Goal: Transaction & Acquisition: Complete application form

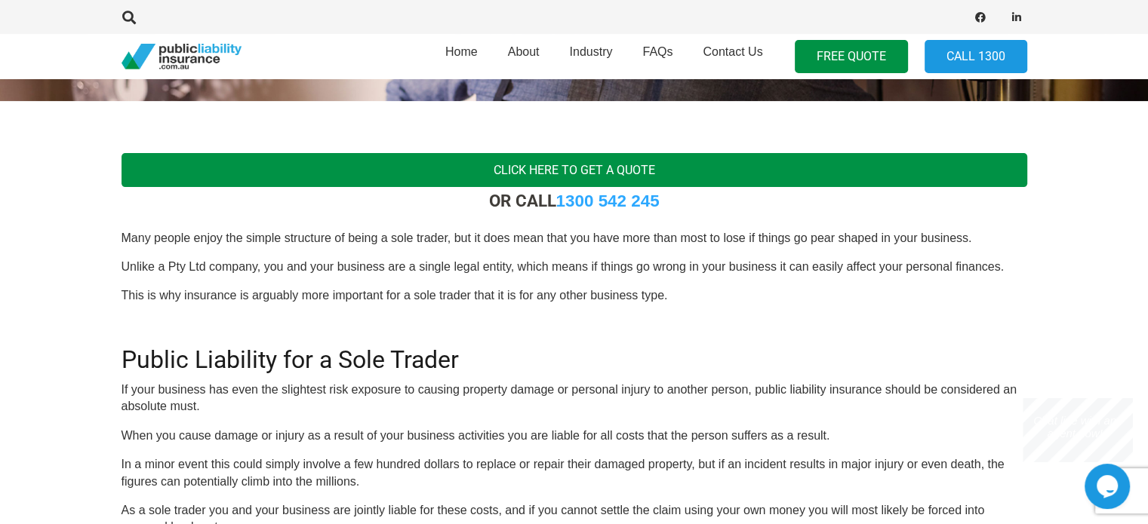
click at [593, 165] on link "Click here to get a quote" at bounding box center [573, 170] width 905 height 34
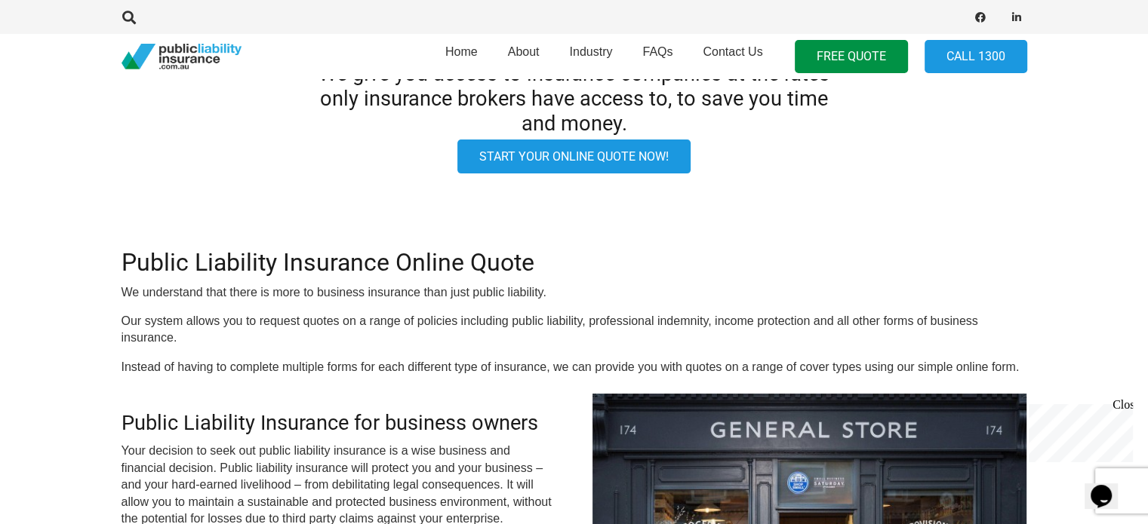
scroll to position [128, 0]
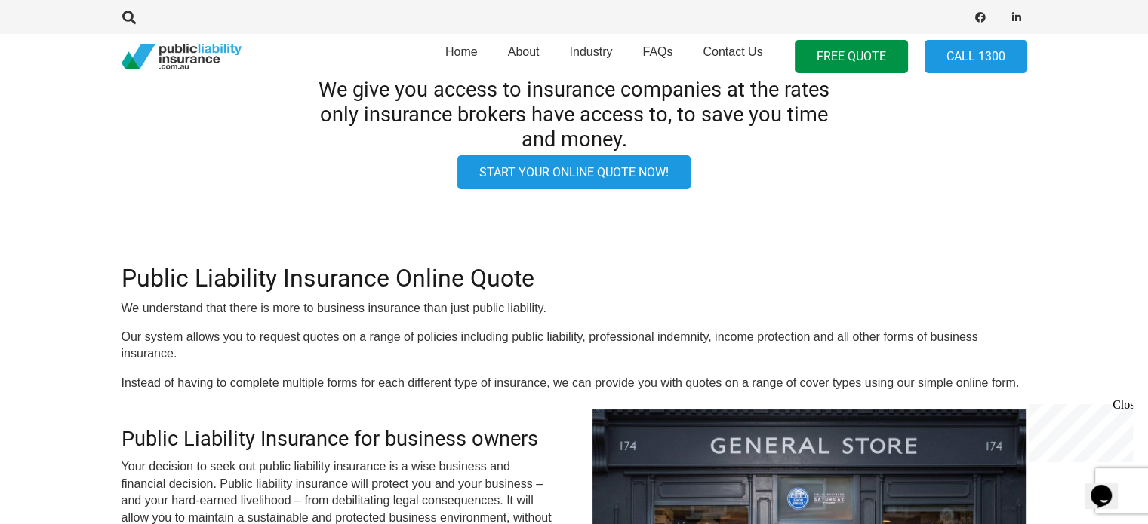
click at [604, 174] on link "Start your online quote now!" at bounding box center [573, 172] width 233 height 34
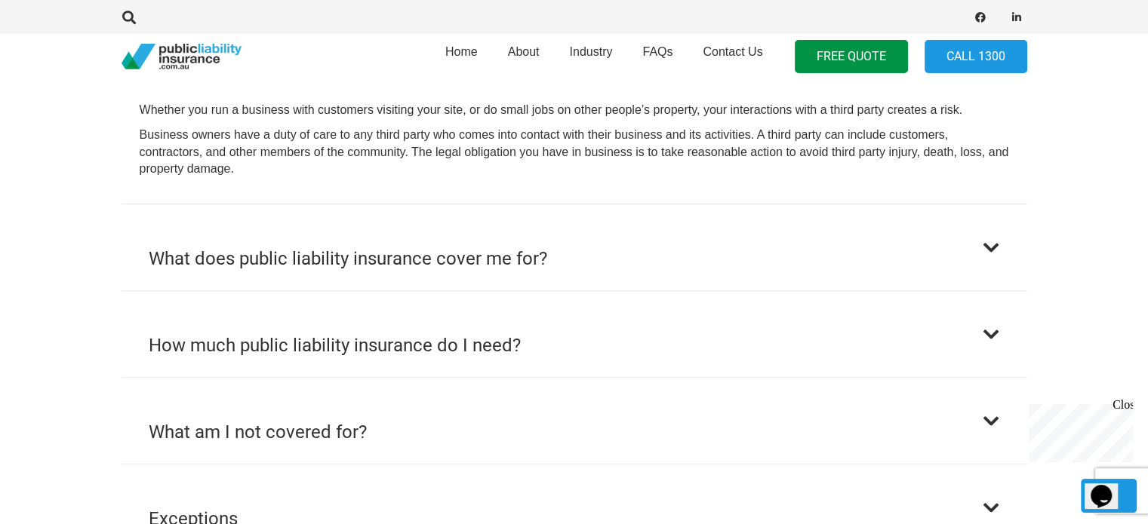
scroll to position [908, 0]
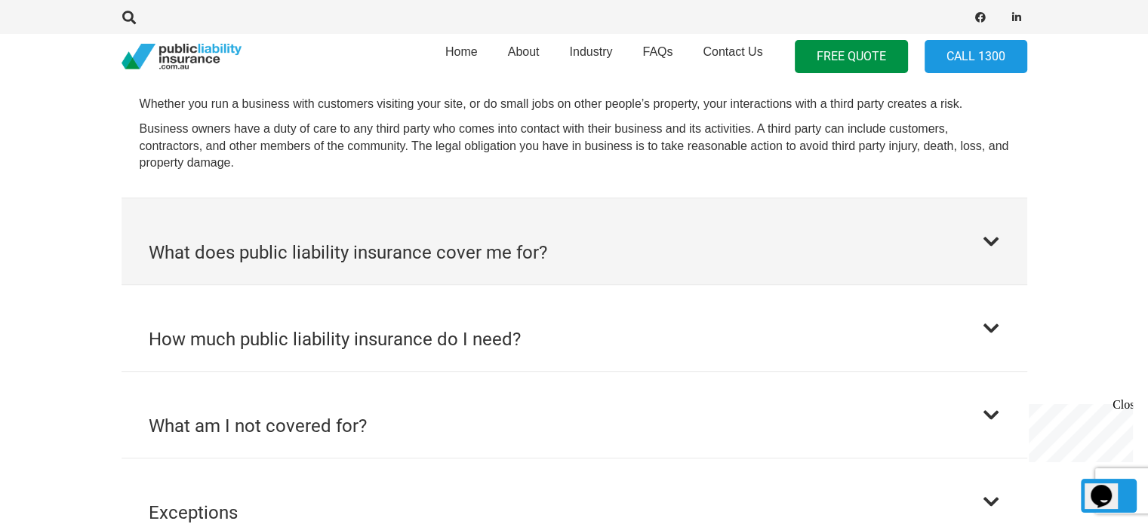
click at [492, 244] on h2 "What does public liability insurance cover me for?" at bounding box center [348, 252] width 398 height 27
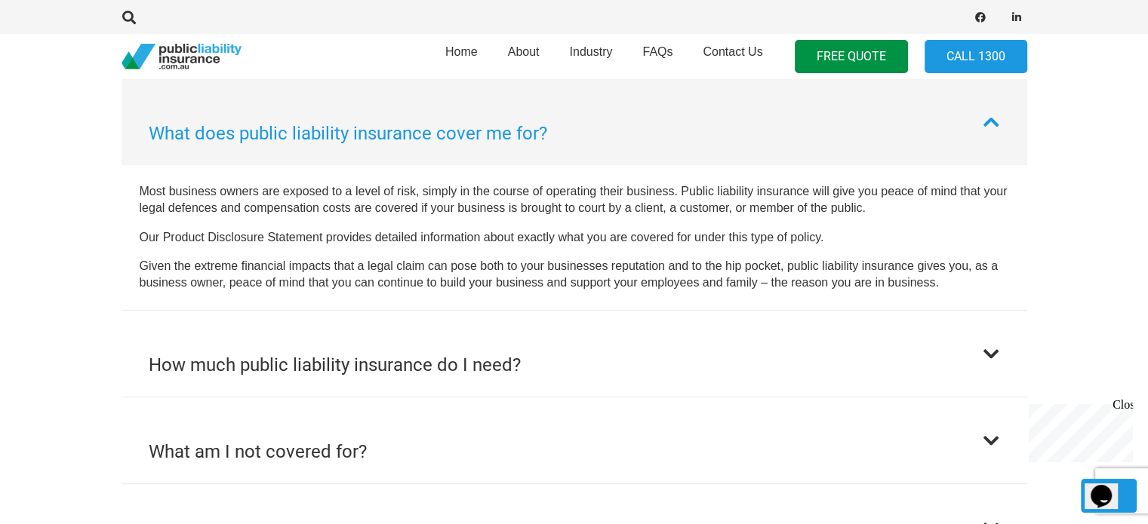
scroll to position [907, 0]
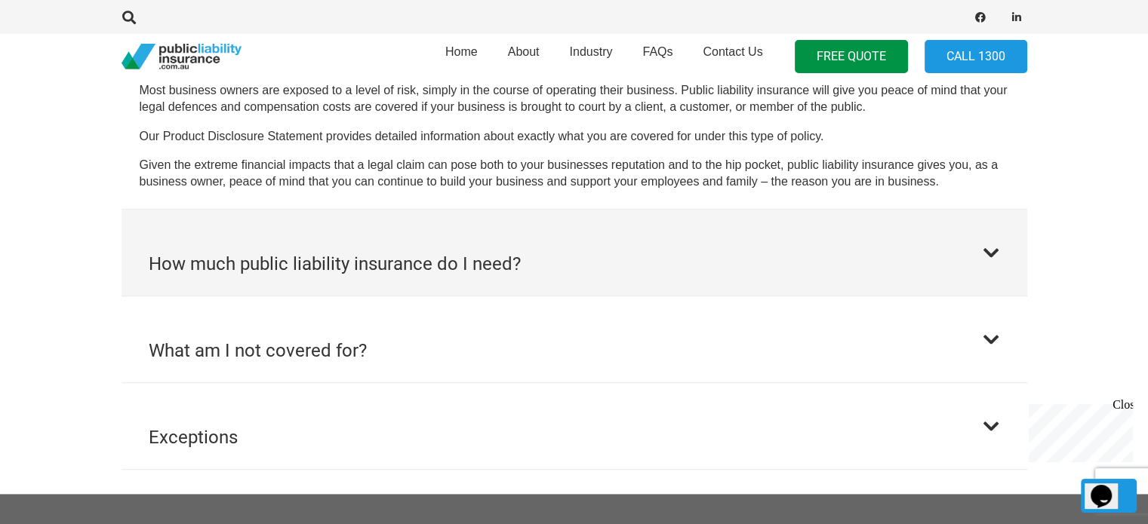
click at [490, 253] on h2 "How much public liability insurance do I need?" at bounding box center [335, 263] width 372 height 27
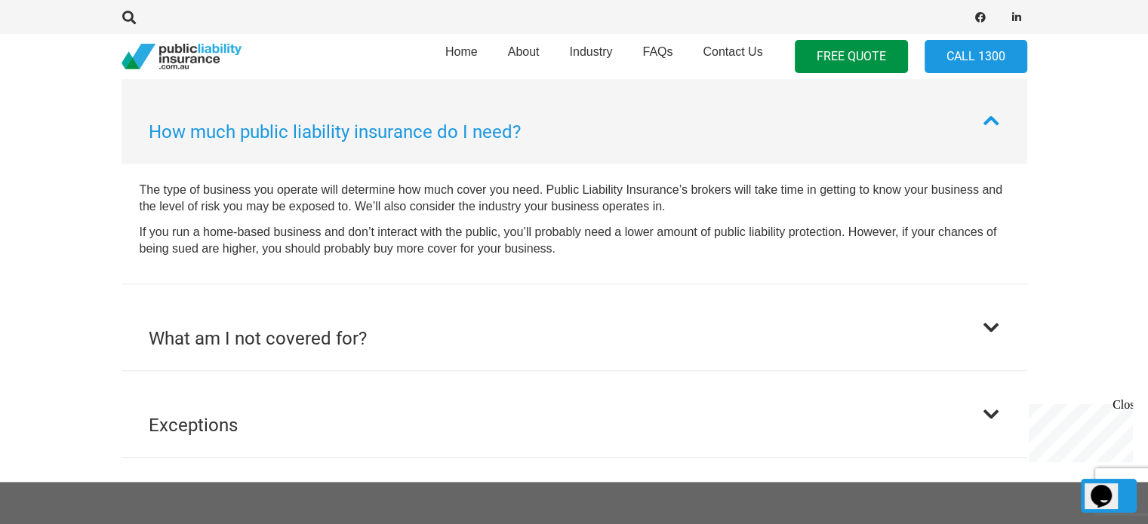
scroll to position [994, 0]
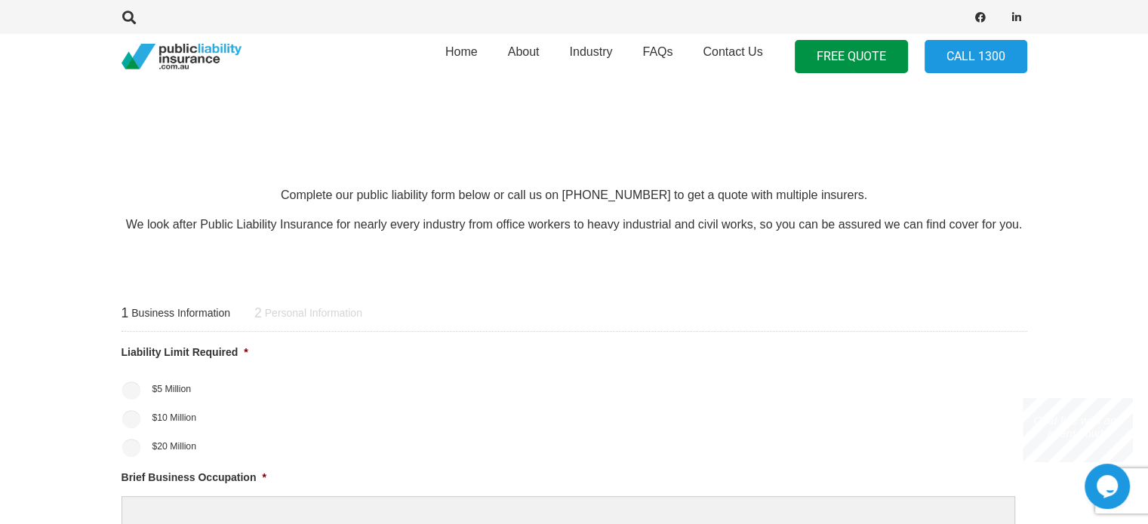
scroll to position [398, 0]
click at [152, 413] on label "$10 Million" at bounding box center [174, 417] width 45 height 14
click at [140, 413] on input "$10 Million" at bounding box center [131, 418] width 18 height 18
radio input "true"
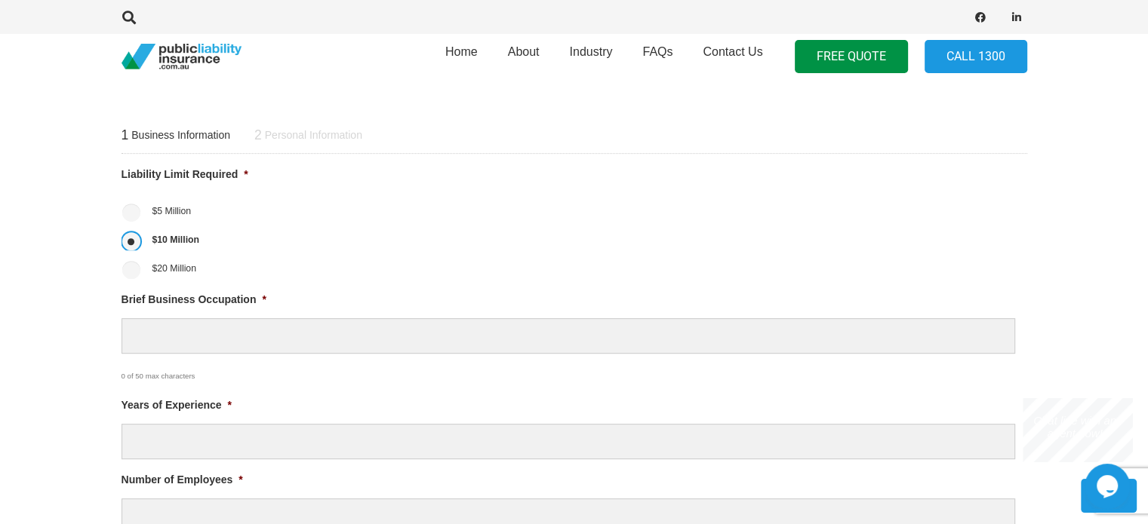
scroll to position [573, 0]
click at [216, 316] on li "Brief Business Occupation * 0 of 50 max characters" at bounding box center [573, 340] width 905 height 94
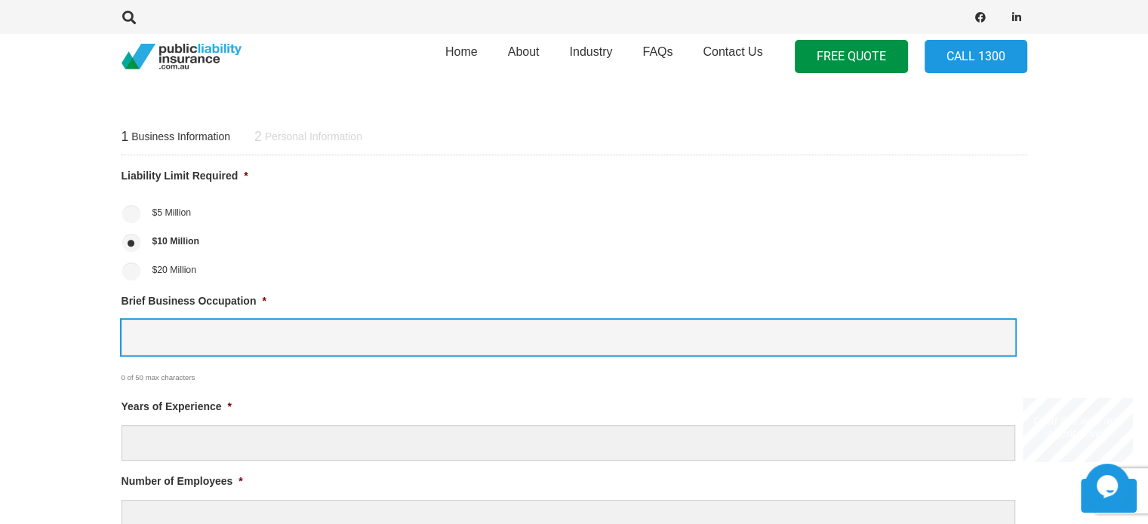
click at [210, 325] on input "Brief Business Occupation *" at bounding box center [567, 337] width 893 height 35
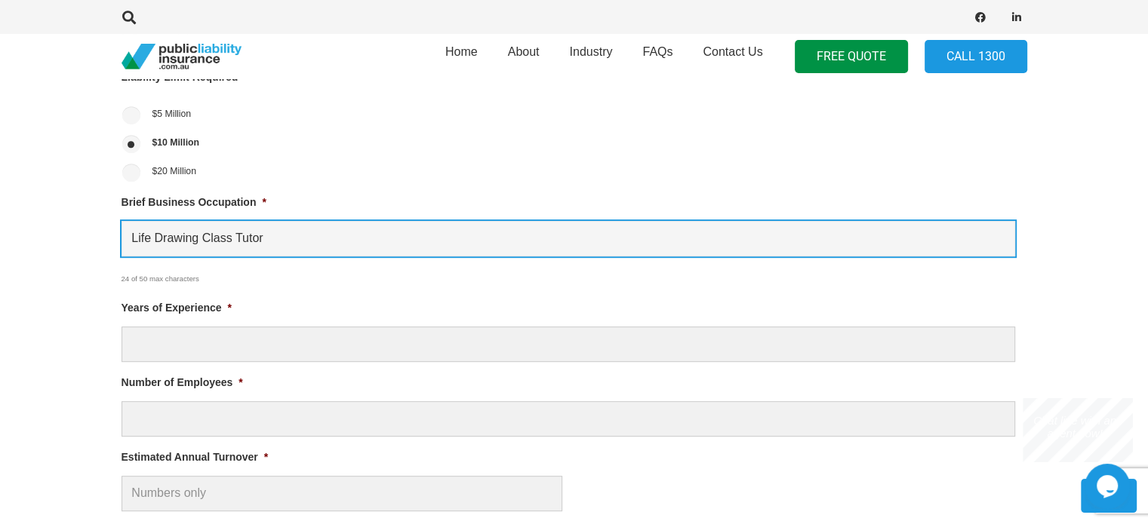
scroll to position [673, 0]
type input "Life Drawing Class Tutor"
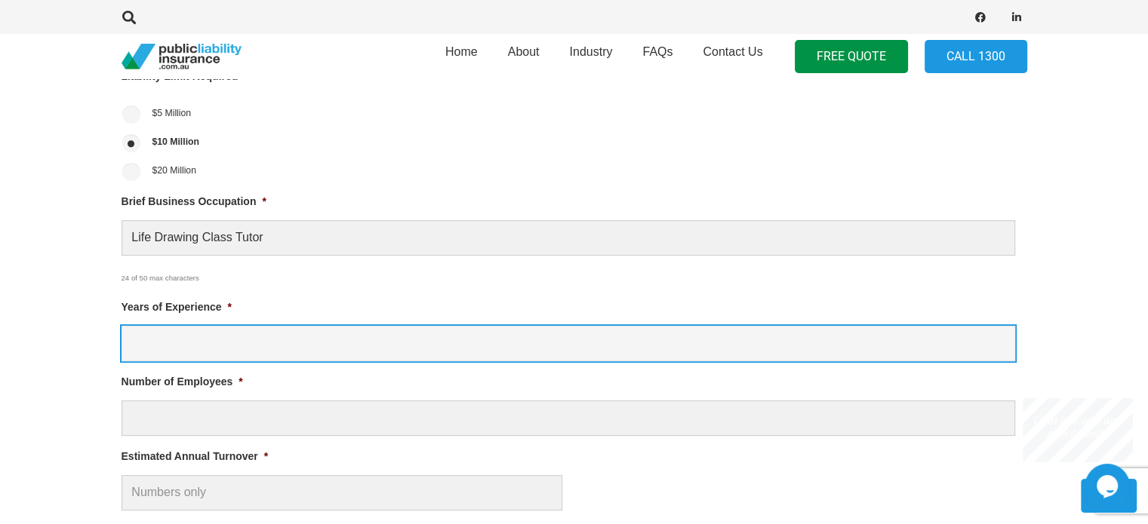
click at [217, 333] on input "Years of Experience *" at bounding box center [567, 343] width 893 height 35
type input "0"
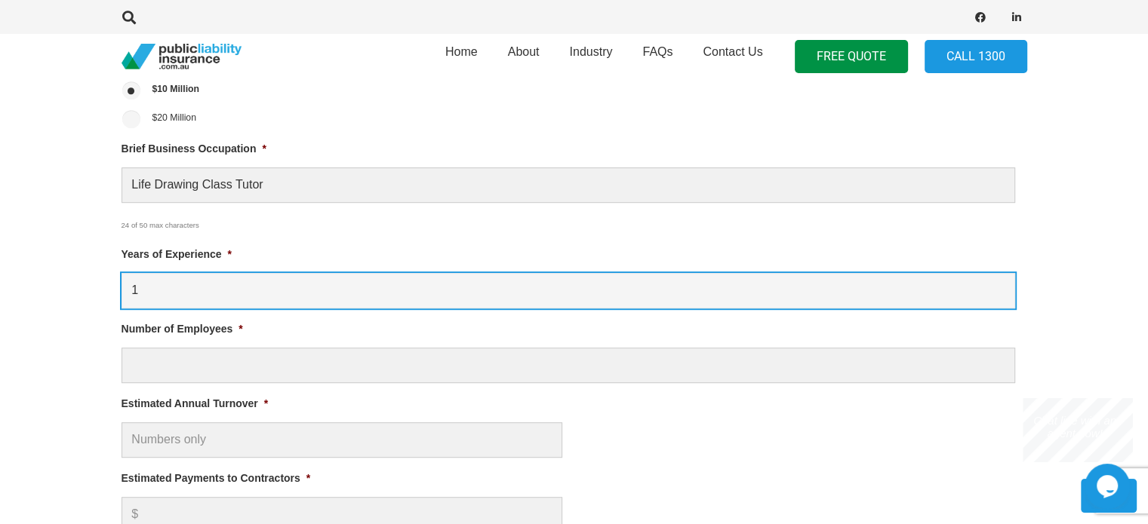
type input "1"
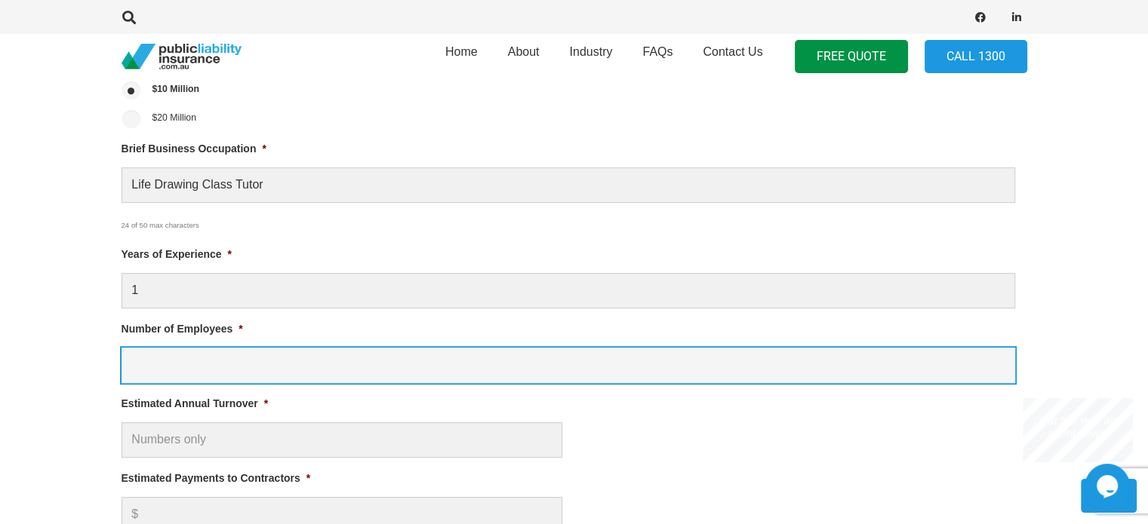
click at [149, 374] on input "Number of Employees *" at bounding box center [567, 365] width 893 height 35
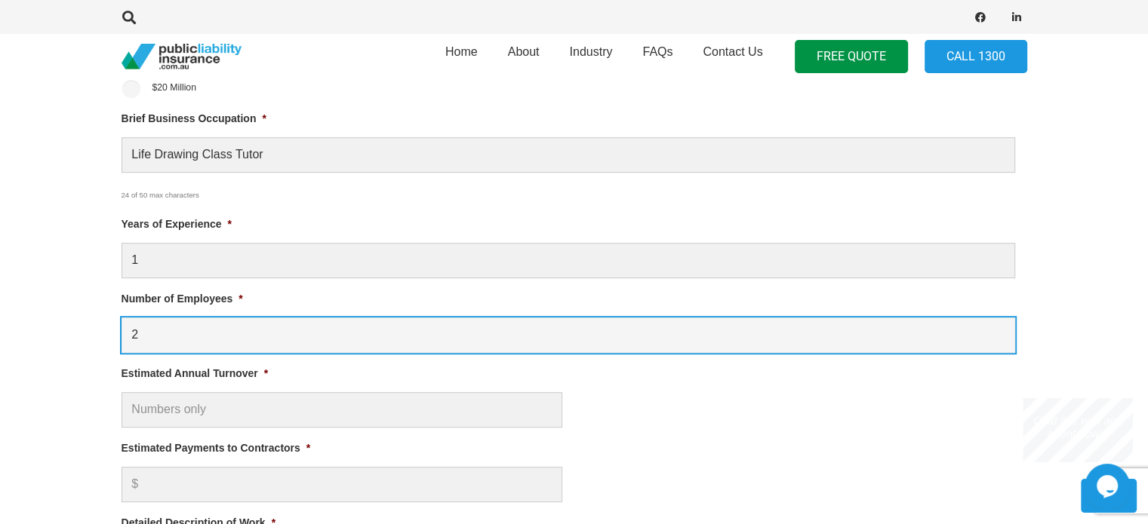
type input "2"
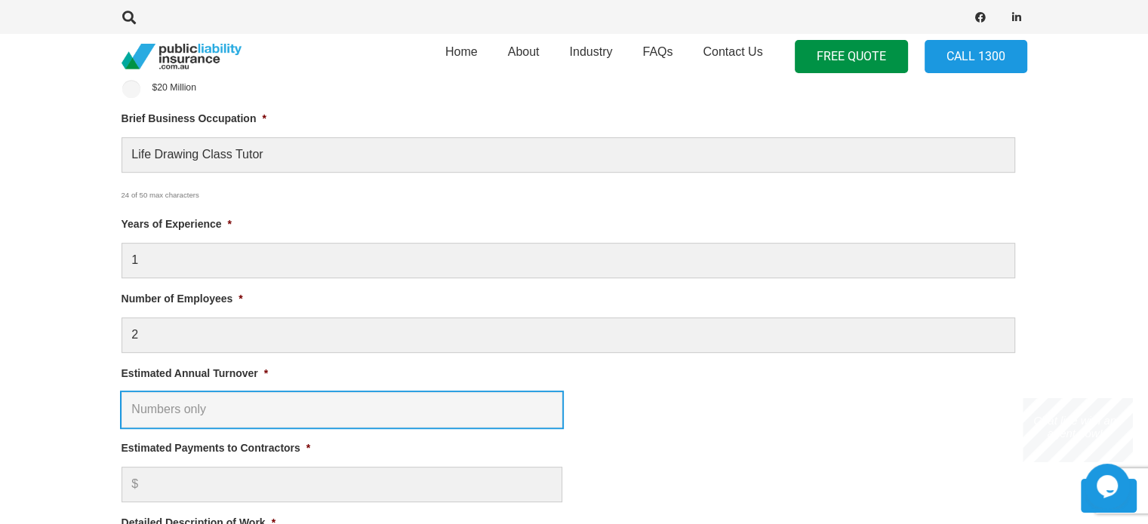
click at [145, 399] on input "Estimated Annual Turnover *" at bounding box center [341, 409] width 441 height 35
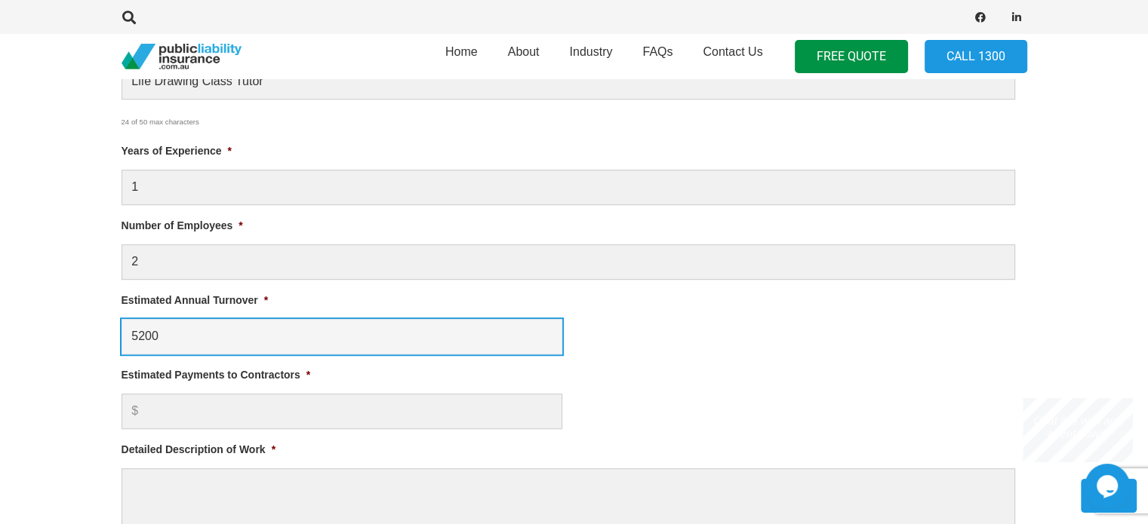
scroll to position [828, 0]
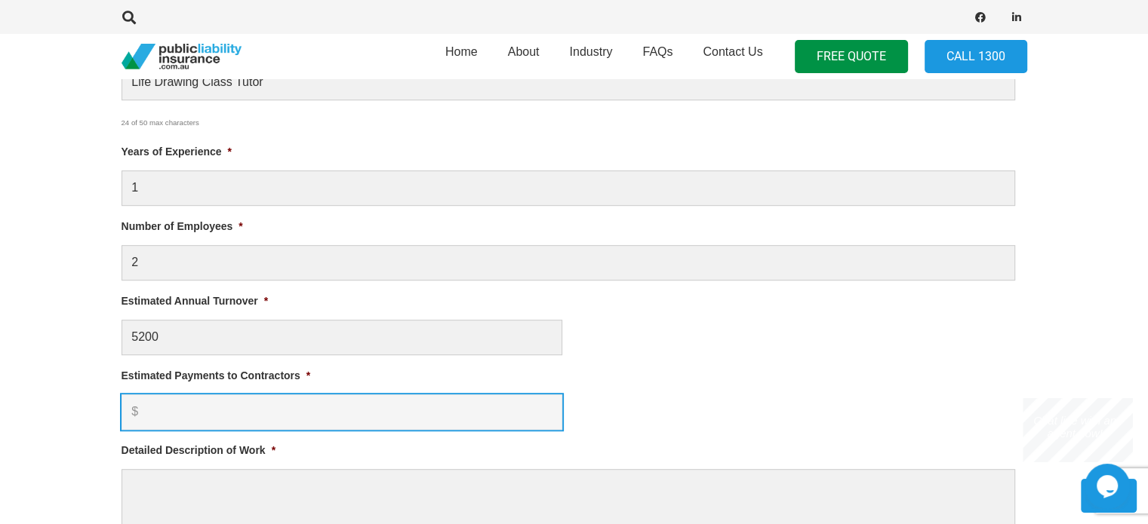
type input "$ 5,200.00"
click at [164, 410] on input "Estimated Payments to Contractors *" at bounding box center [341, 412] width 441 height 35
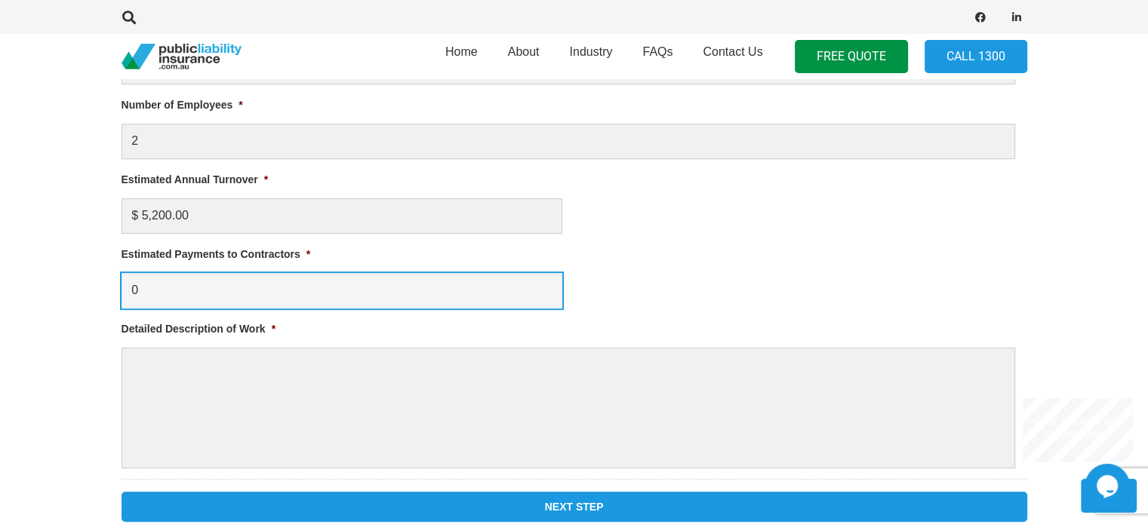
scroll to position [963, 0]
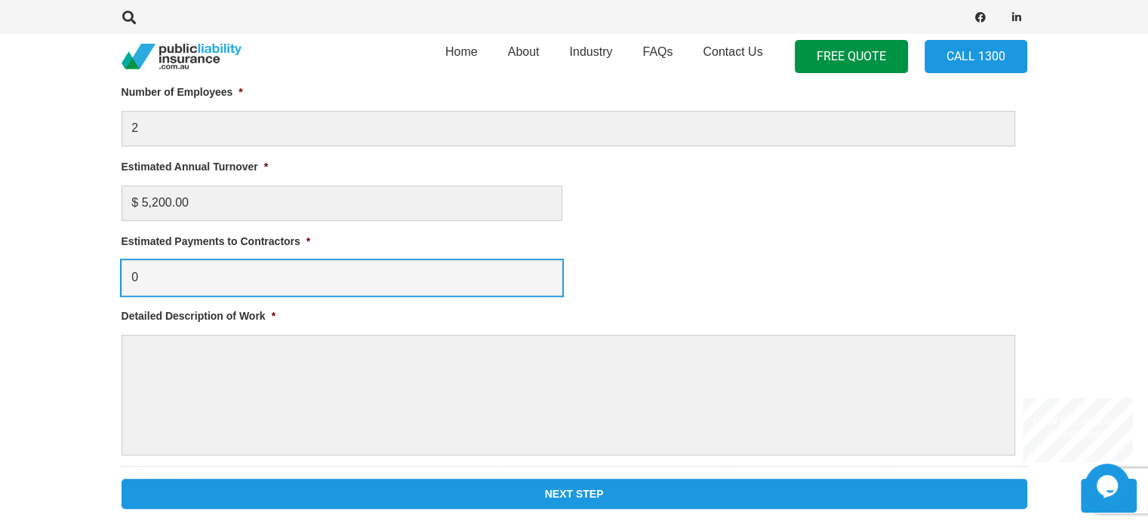
type input "0"
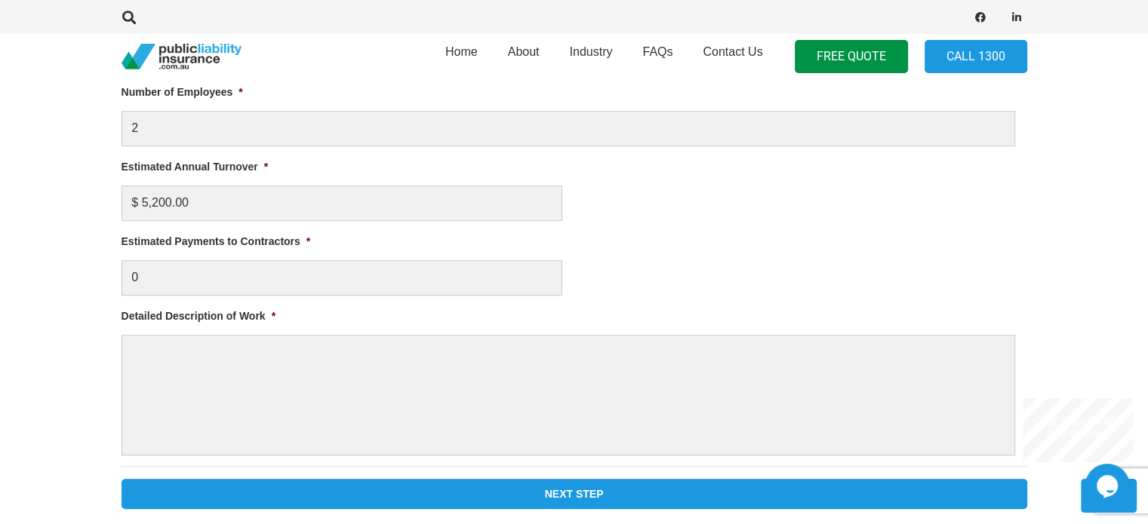
drag, startPoint x: 164, startPoint y: 410, endPoint x: 51, endPoint y: 380, distance: 117.1
click at [51, 380] on section "1 Business Information 2 Personal Information Liability Limit Required * $5 Mil…" at bounding box center [574, 118] width 1148 height 854
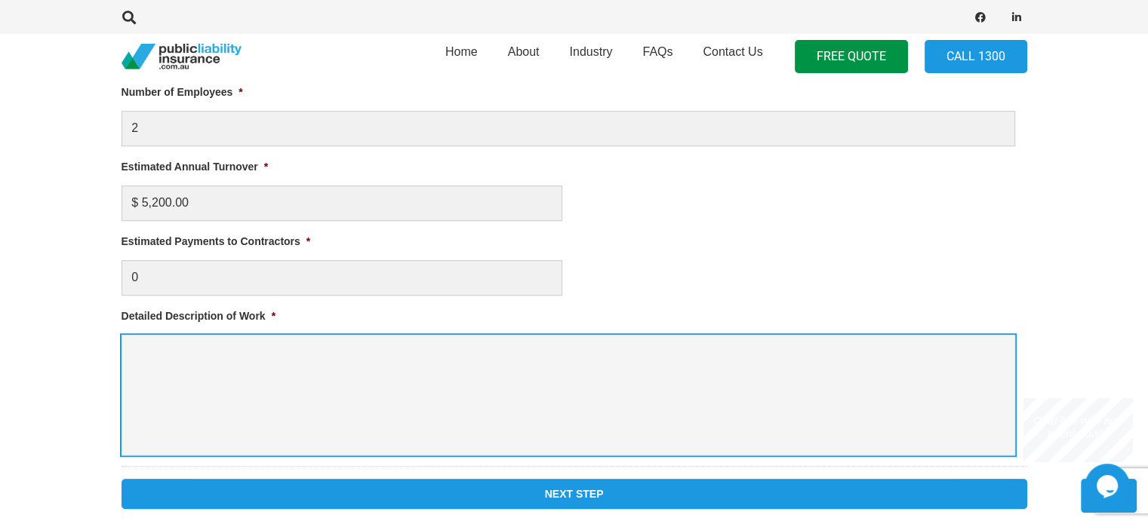
click at [195, 411] on textarea "Detailed Description of Work *" at bounding box center [567, 395] width 893 height 121
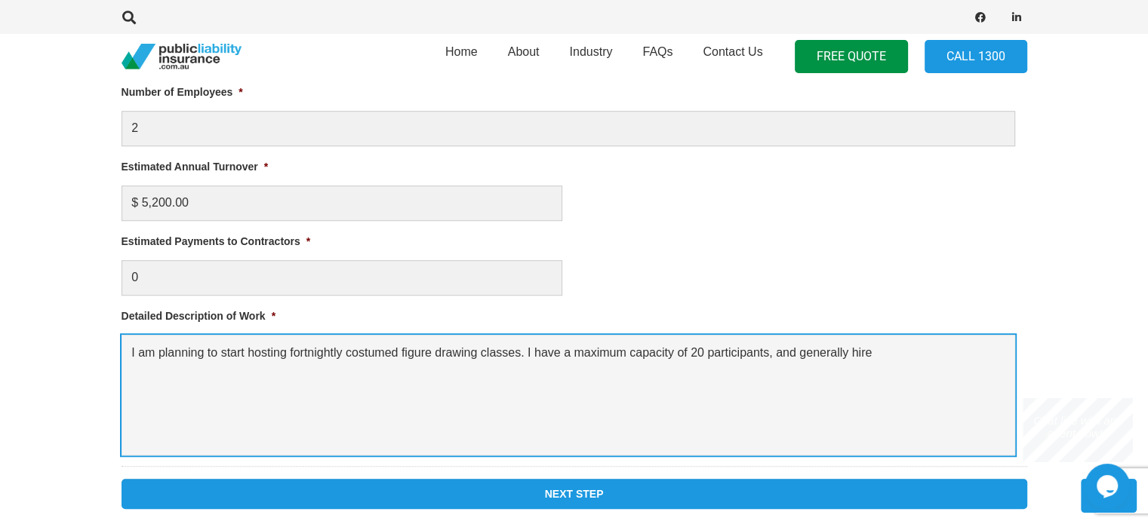
click at [825, 353] on textarea "I am planning to start hosting fortnightly costumed figure drawing classes. I h…" at bounding box center [567, 395] width 893 height 121
click at [862, 352] on textarea "I am planning to start hosting fortnightly costumed figure drawing classes. I h…" at bounding box center [567, 395] width 893 height 121
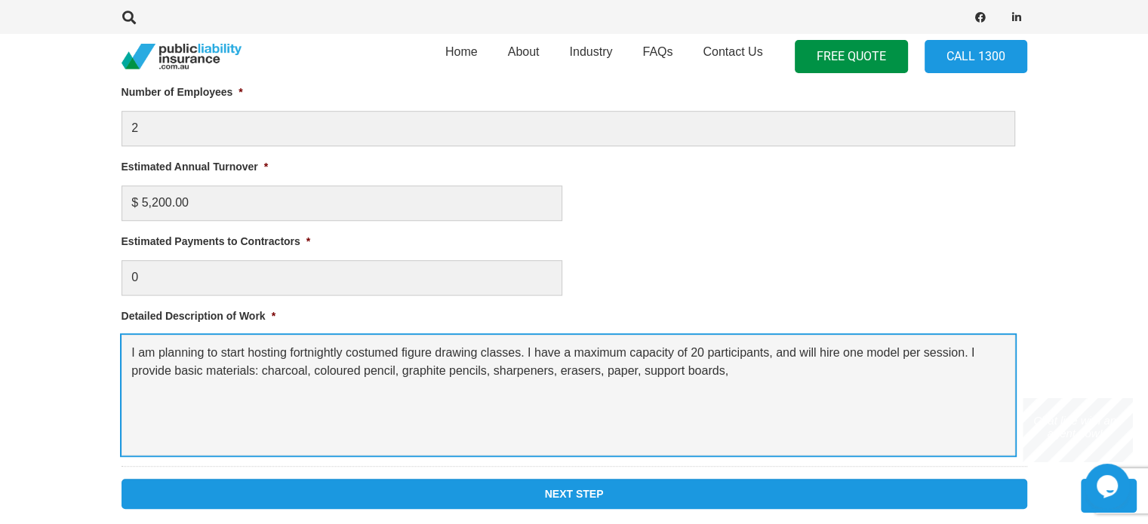
scroll to position [995, 0]
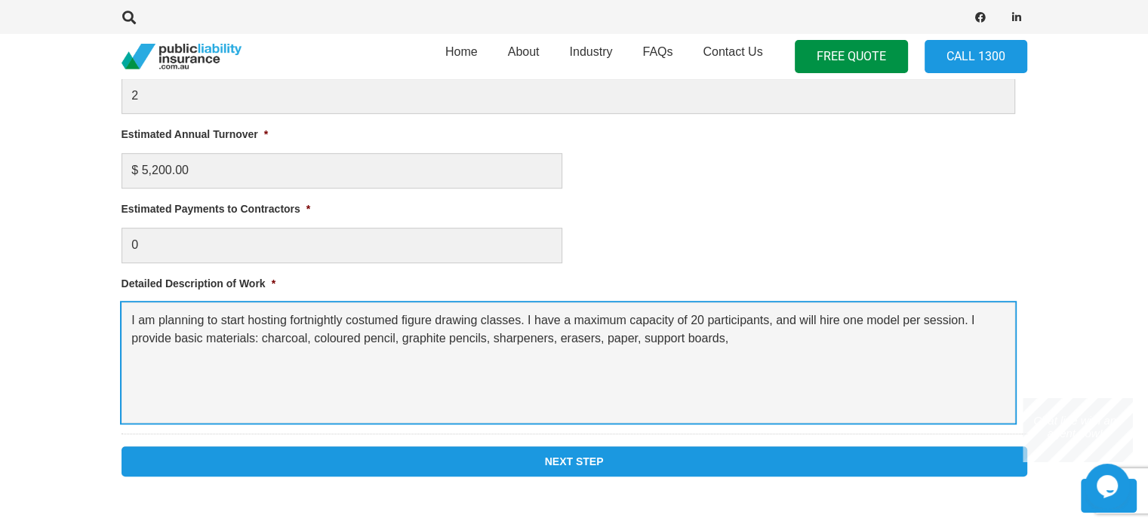
drag, startPoint x: 103, startPoint y: 8, endPoint x: 785, endPoint y: 328, distance: 753.7
click at [785, 328] on textarea "I am planning to start hosting fortnightly costumed figure drawing classes. I h…" at bounding box center [567, 363] width 893 height 121
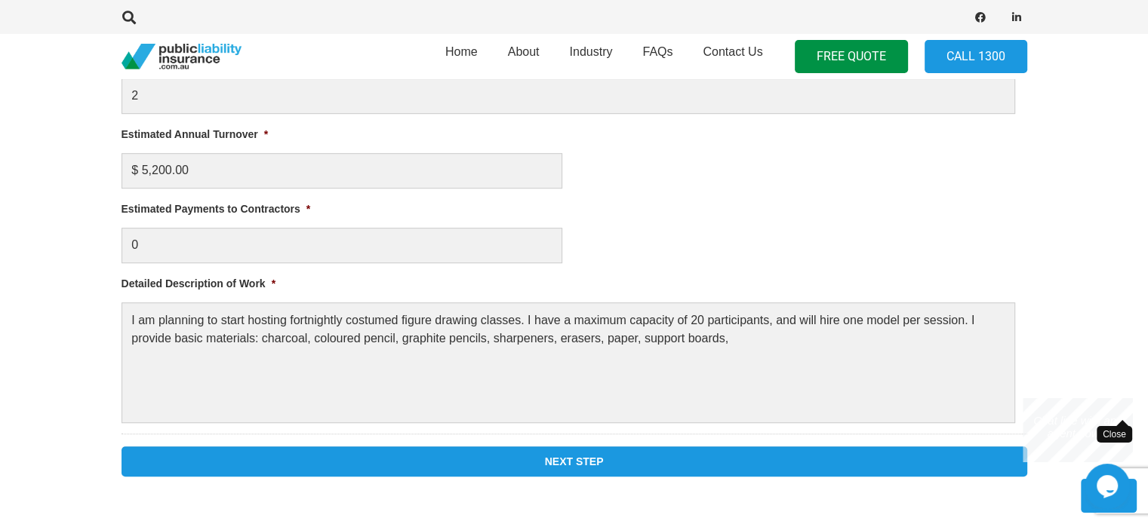
click at [1128, 406] on div "Close" at bounding box center [1121, 407] width 19 height 19
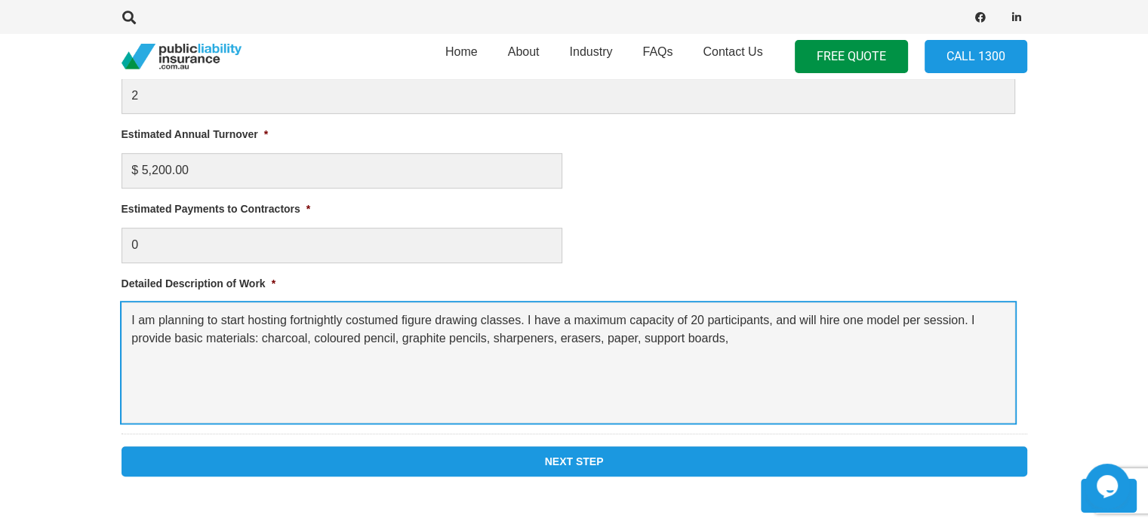
click at [823, 350] on textarea "I am planning to start hosting fortnightly costumed figure drawing classes. I h…" at bounding box center [567, 363] width 893 height 121
click at [404, 344] on textarea "I am planning to start hosting fortnightly costumed figure drawing classes. I h…" at bounding box center [567, 363] width 893 height 121
click at [700, 343] on textarea "I am planning to start hosting fortnightly costumed figure drawing classes. I h…" at bounding box center [567, 363] width 893 height 121
click at [816, 353] on textarea "I am planning to start hosting fortnightly costumed figure drawing classes. I h…" at bounding box center [567, 363] width 893 height 121
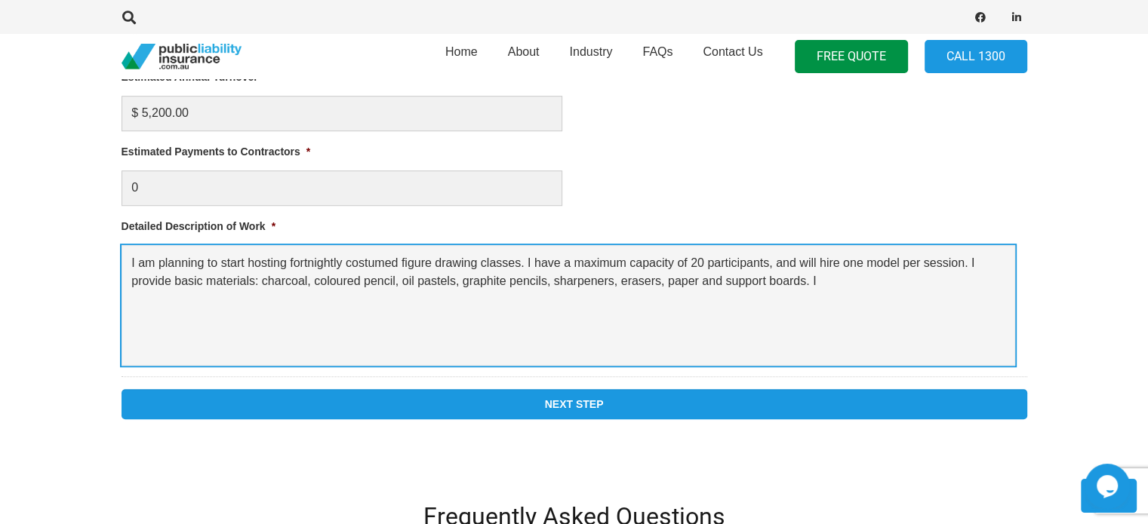
scroll to position [1089, 0]
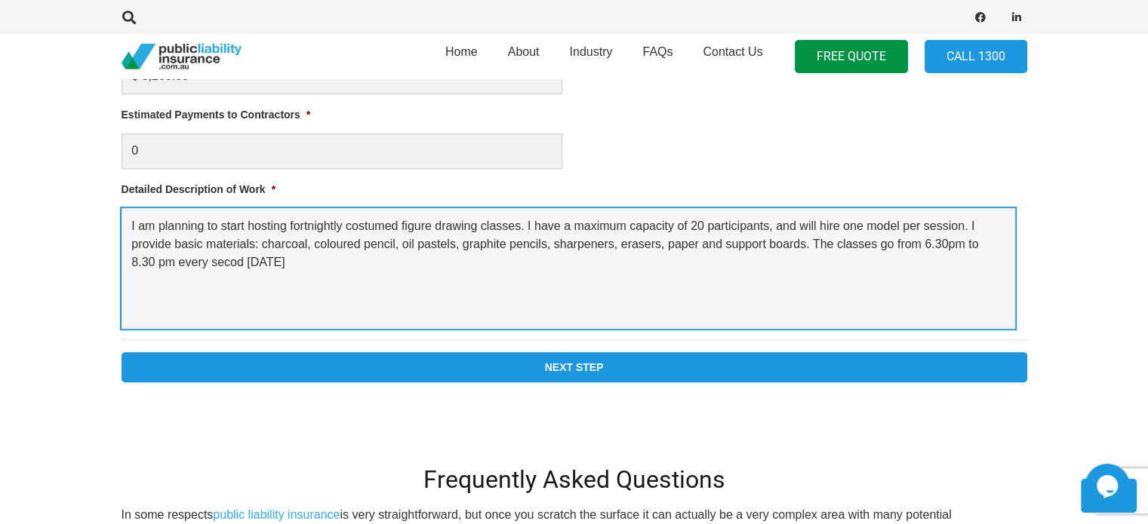
click at [236, 267] on textarea "I am planning to start hosting fortnightly costumed figure drawing classes. I h…" at bounding box center [567, 268] width 893 height 121
click at [158, 271] on textarea "I am planning to start hosting fortnightly costumed figure drawing classes. I h…" at bounding box center [567, 268] width 893 height 121
click at [445, 272] on textarea "I am planning to start hosting fortnightly costumed figure drawing classes. I h…" at bounding box center [567, 268] width 893 height 121
click at [564, 267] on textarea "I am planning to start hosting fortnightly costumed figure drawing classes. I h…" at bounding box center [567, 268] width 893 height 121
click at [634, 265] on textarea "I am planning to start hosting fortnightly costumed figure drawing classes. I h…" at bounding box center [567, 268] width 893 height 121
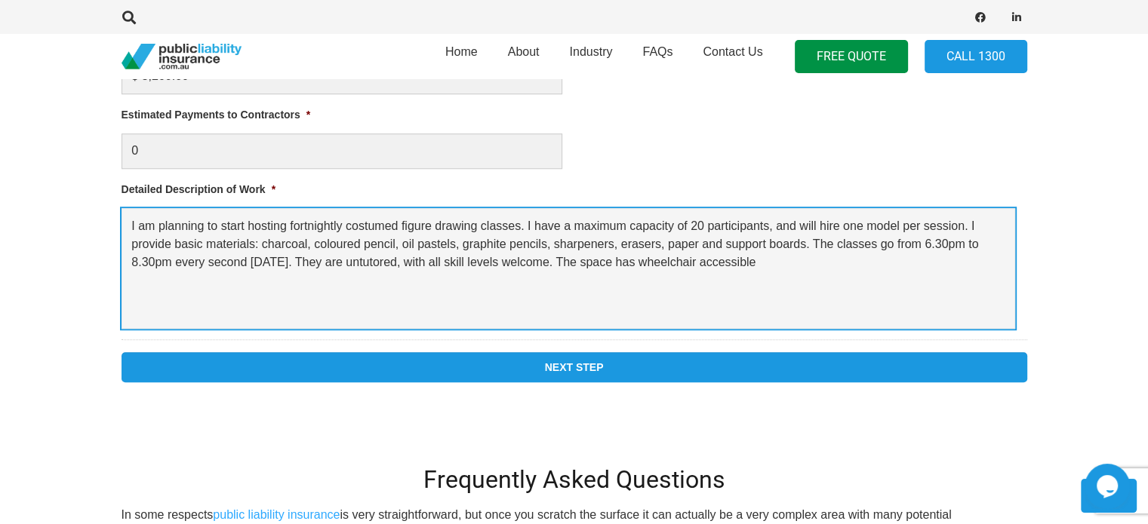
click at [649, 262] on textarea "I am planning to start hosting fortnightly costumed figure drawing classes. I h…" at bounding box center [567, 268] width 893 height 121
click at [812, 267] on textarea "I am planning to start hosting fortnightly costumed figure drawing classes. I h…" at bounding box center [567, 268] width 893 height 121
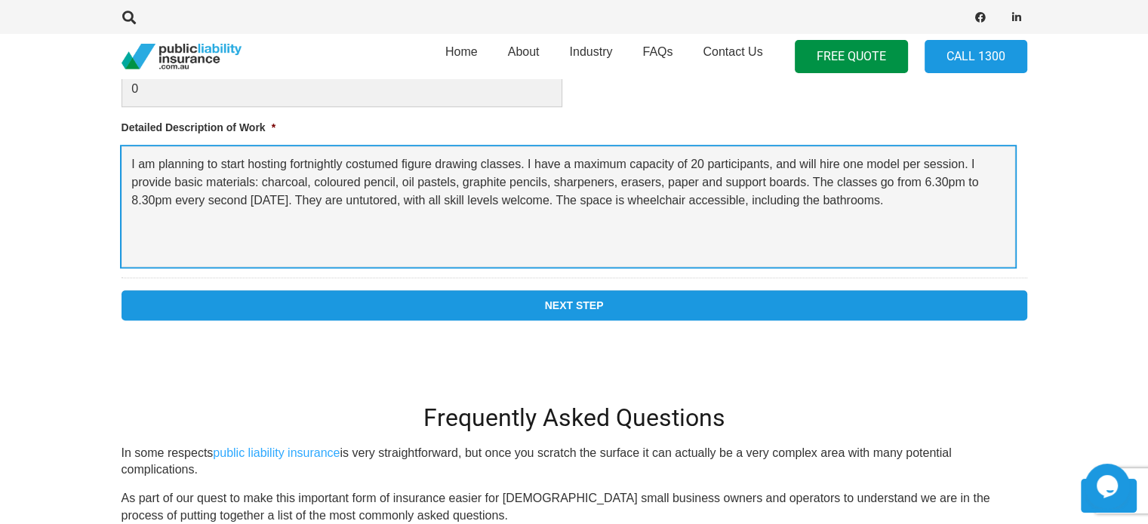
click at [967, 161] on textarea "I am planning to start hosting fortnightly costumed figure drawing classes. I h…" at bounding box center [567, 206] width 893 height 121
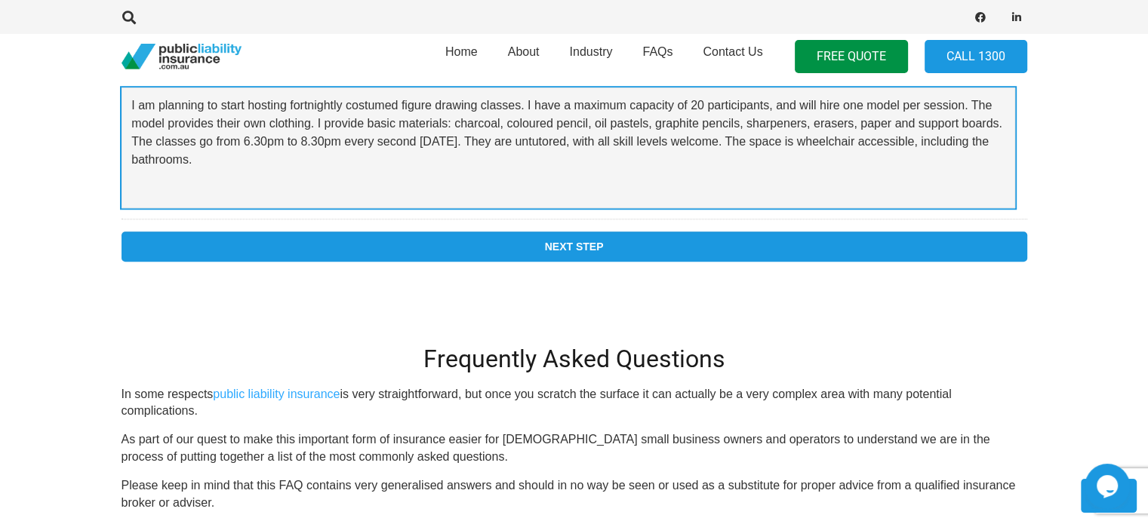
click at [281, 157] on textarea "I am planning to start hosting fortnightly costumed figure drawing classes. I h…" at bounding box center [567, 148] width 893 height 121
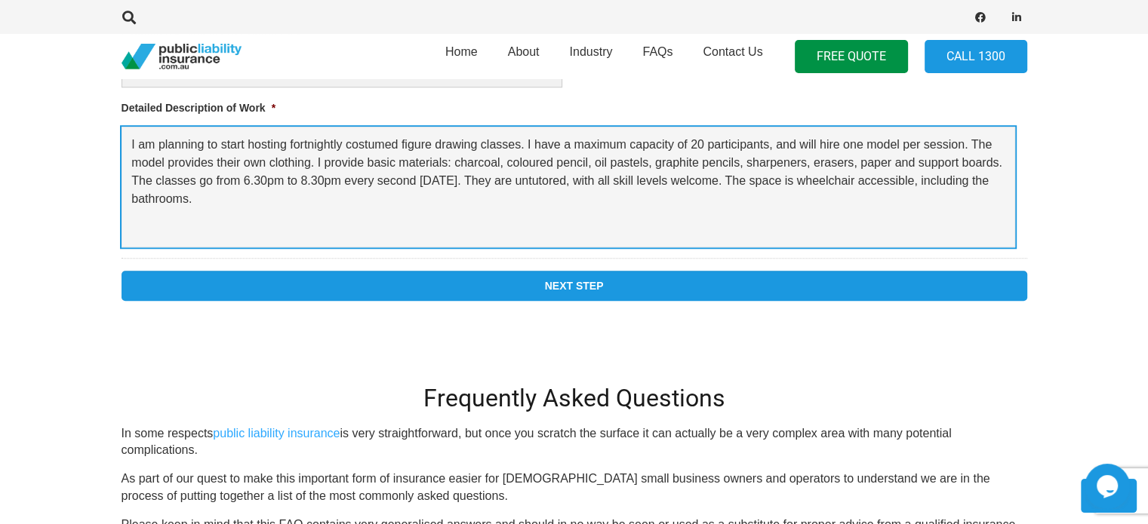
scroll to position [1169, 0]
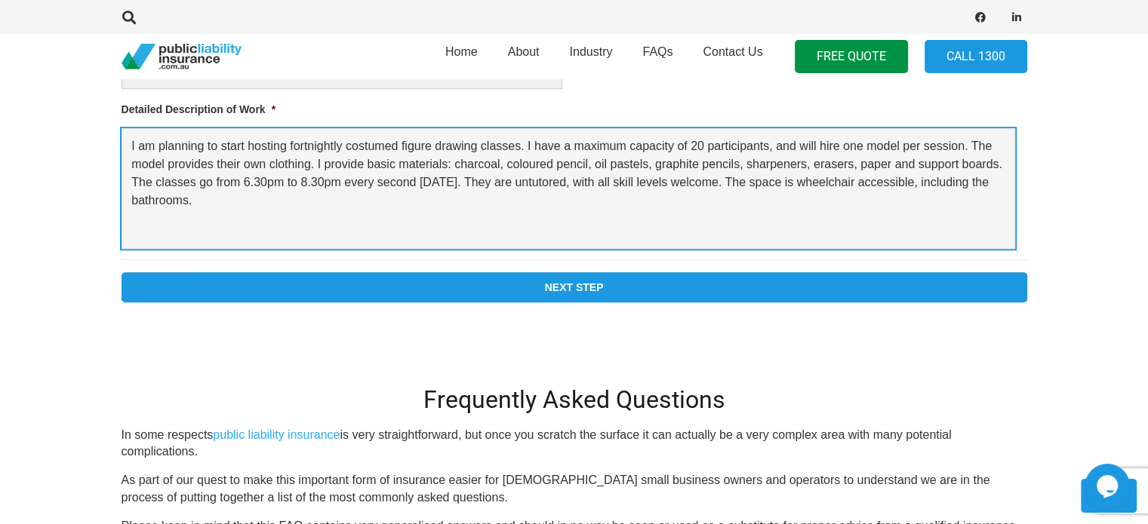
type textarea "I am planning to start hosting fortnightly costumed figure drawing classes. I h…"
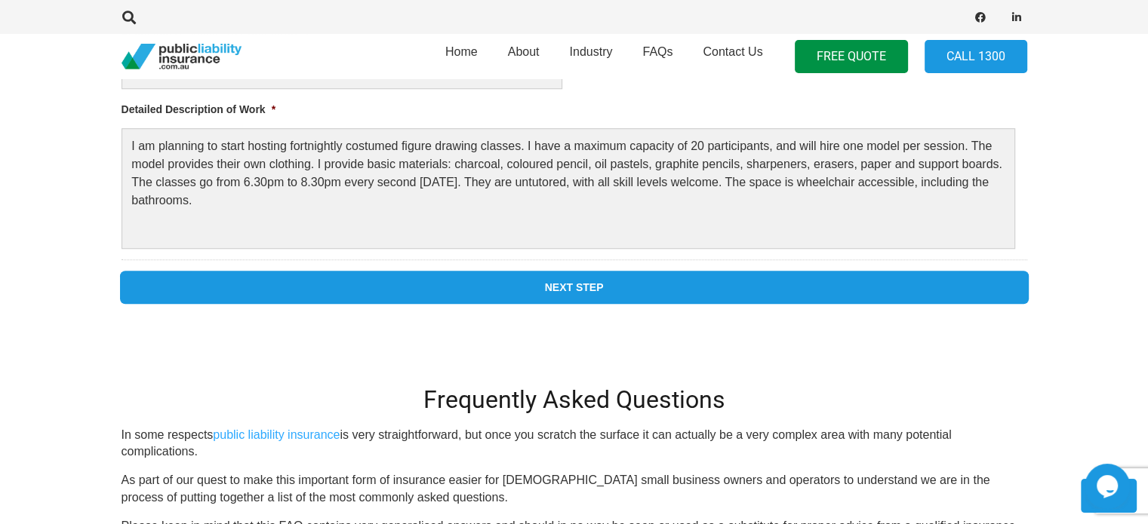
click at [573, 278] on input "Next Step" at bounding box center [573, 287] width 905 height 30
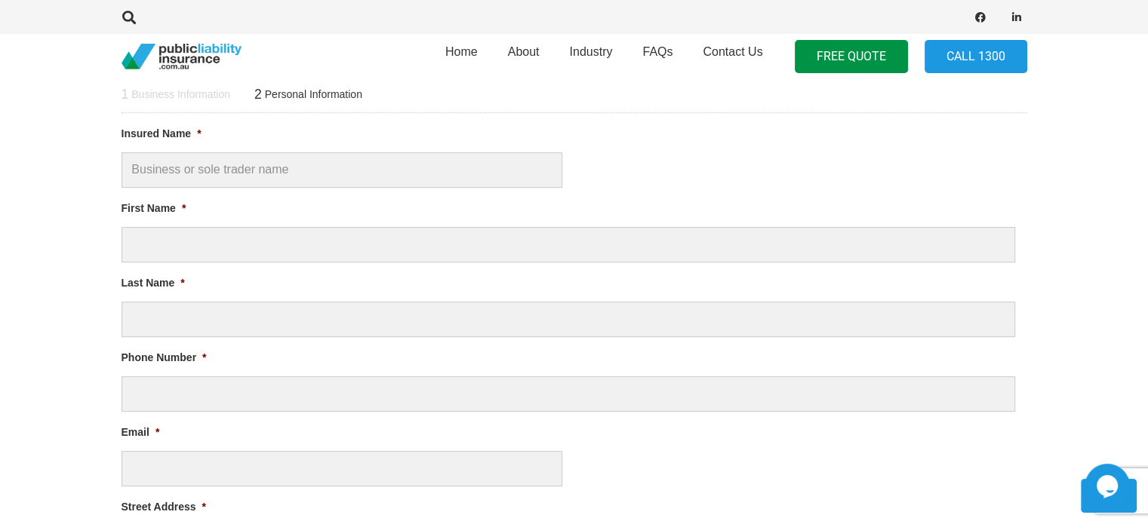
scroll to position [0, 0]
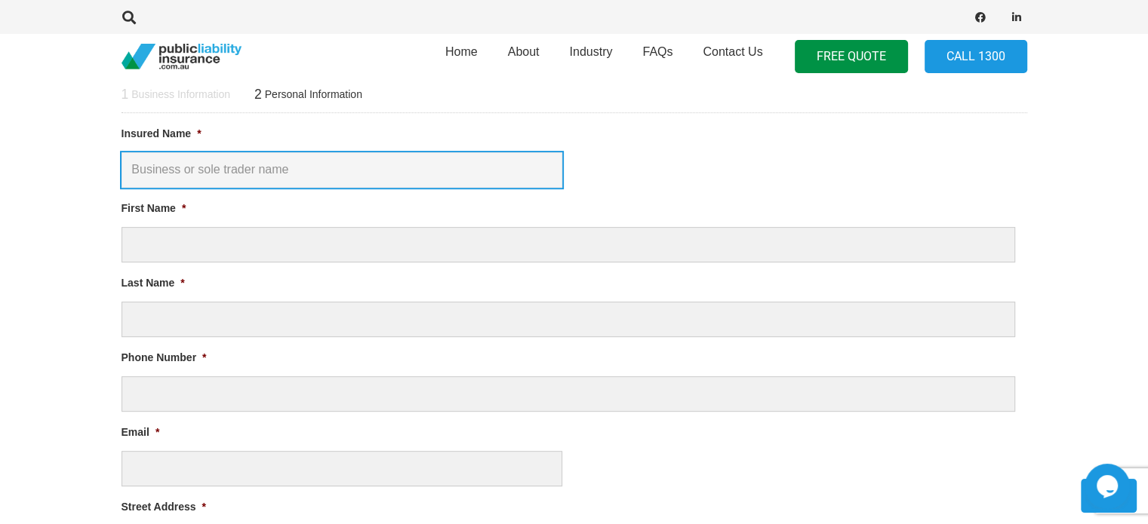
click at [281, 165] on input "Insured Name *" at bounding box center [341, 169] width 441 height 35
type input "[PERSON_NAME] [PERSON_NAME]"
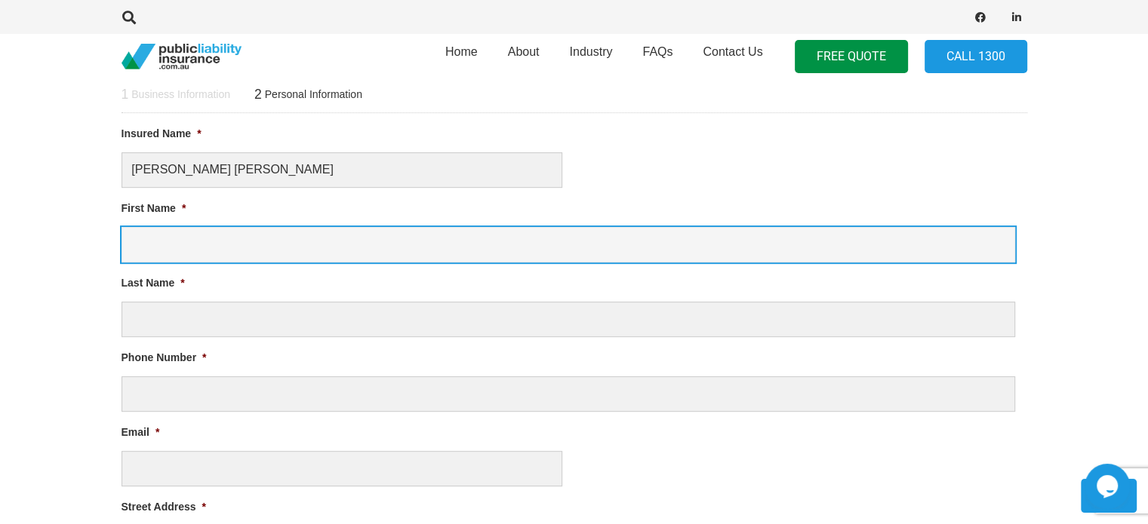
click at [187, 238] on input "First Name *" at bounding box center [567, 244] width 893 height 35
type input "[PERSON_NAME]"
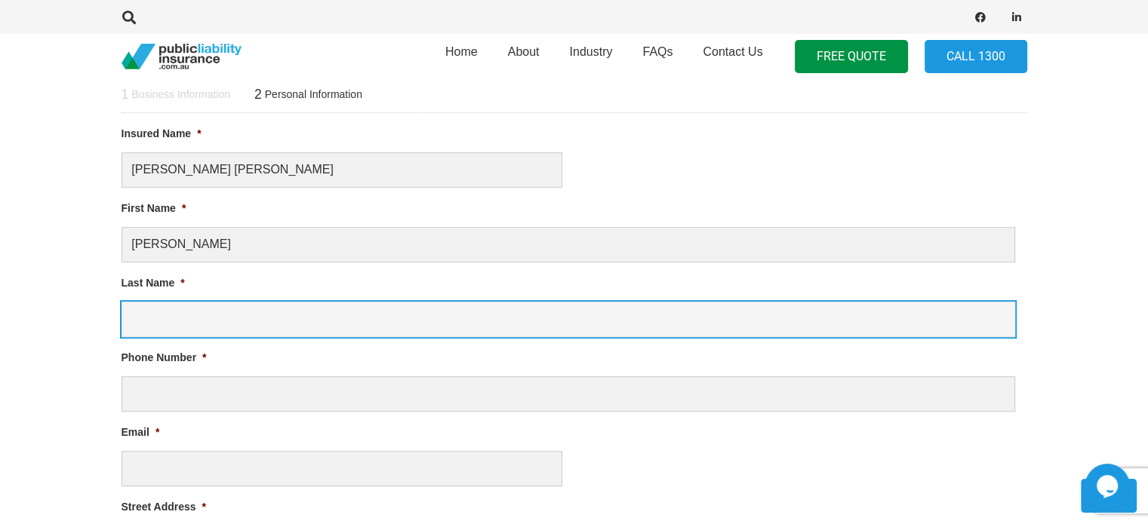
type input "Milbank"
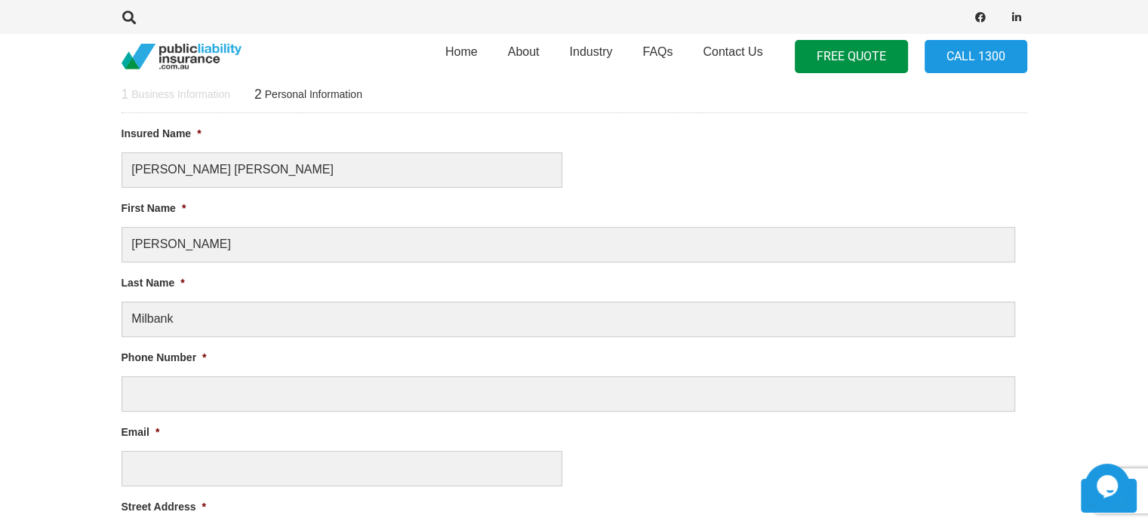
type input "0420610877"
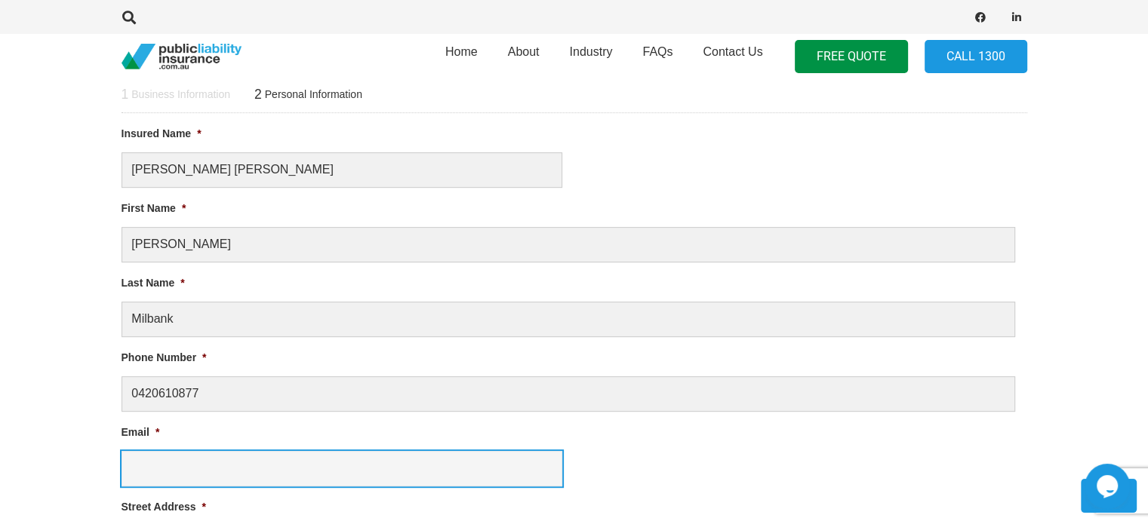
type input "[EMAIL_ADDRESS][DOMAIN_NAME]"
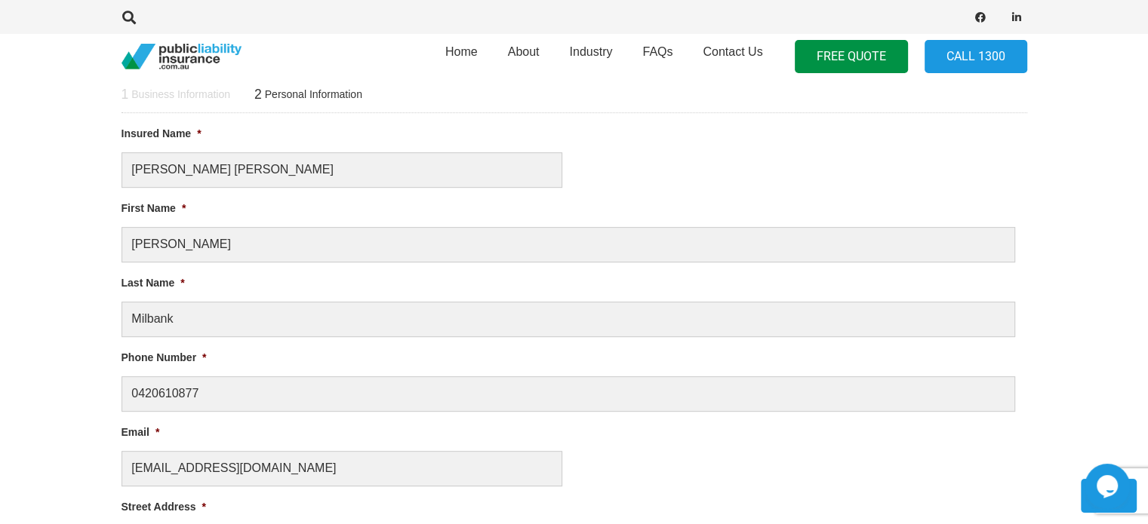
type input "[STREET_ADDRESS]"
type input "Paddington"
select select "[GEOGRAPHIC_DATA]"
type input "4064"
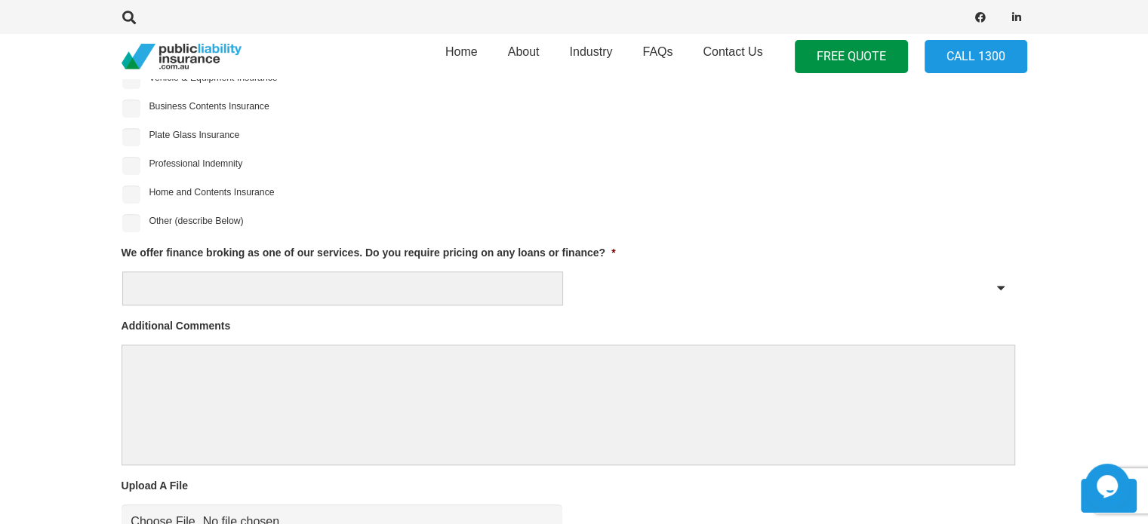
scroll to position [1406, 0]
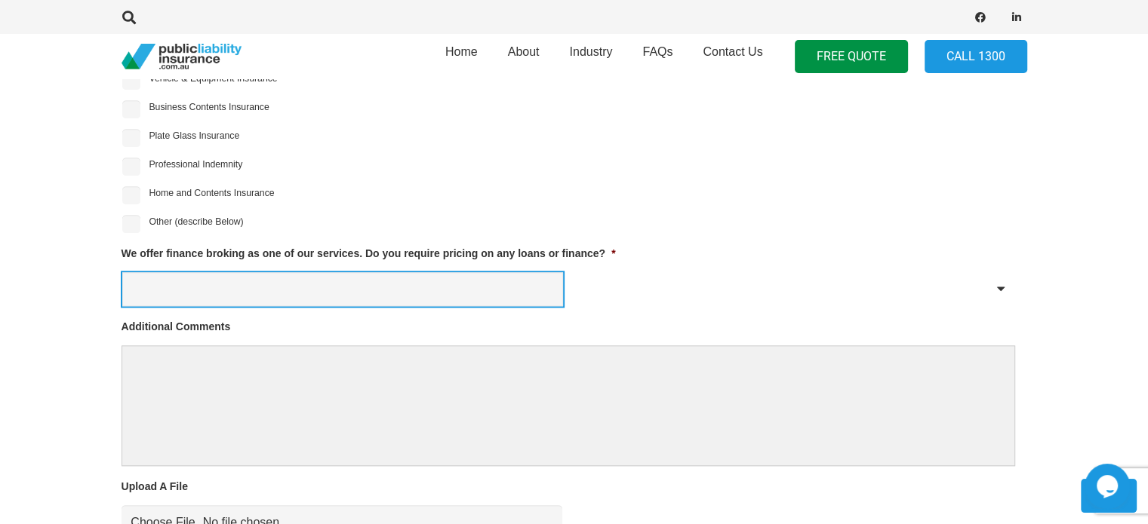
click at [327, 282] on select "Yes No" at bounding box center [342, 289] width 441 height 34
select select "No"
click at [122, 272] on select "Yes No" at bounding box center [342, 289] width 441 height 34
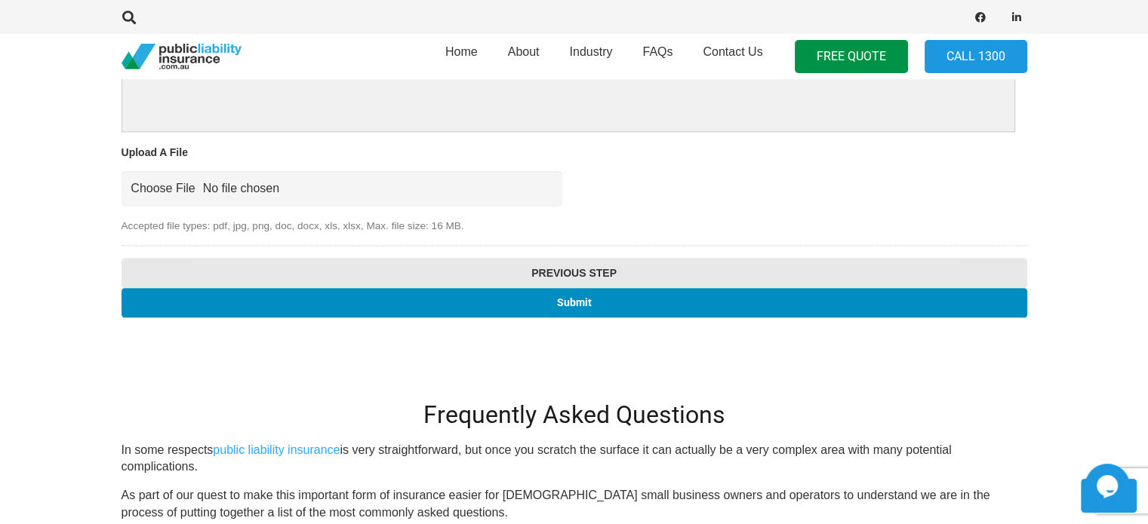
scroll to position [1748, 0]
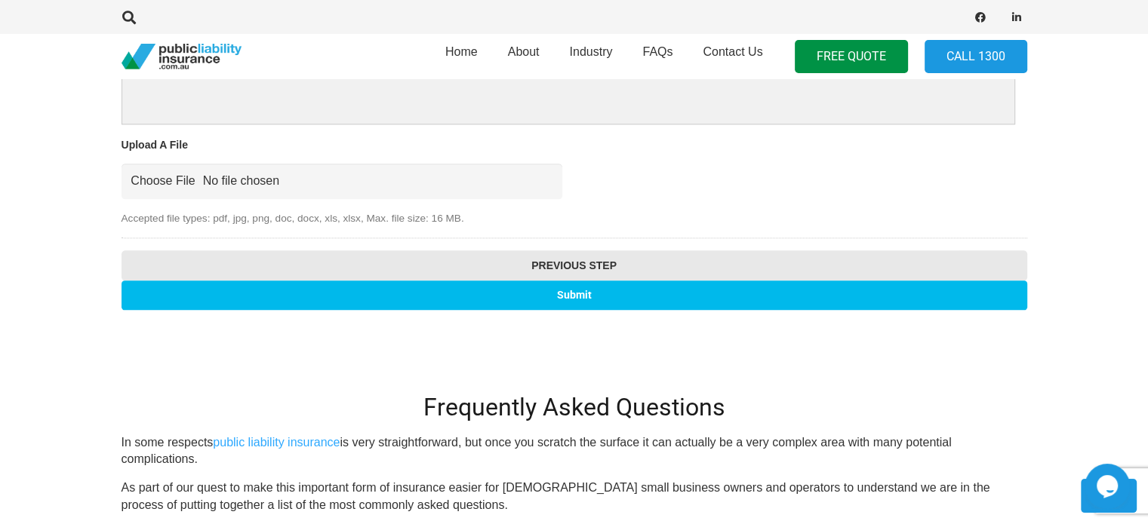
click at [595, 289] on input "Submit" at bounding box center [573, 295] width 905 height 29
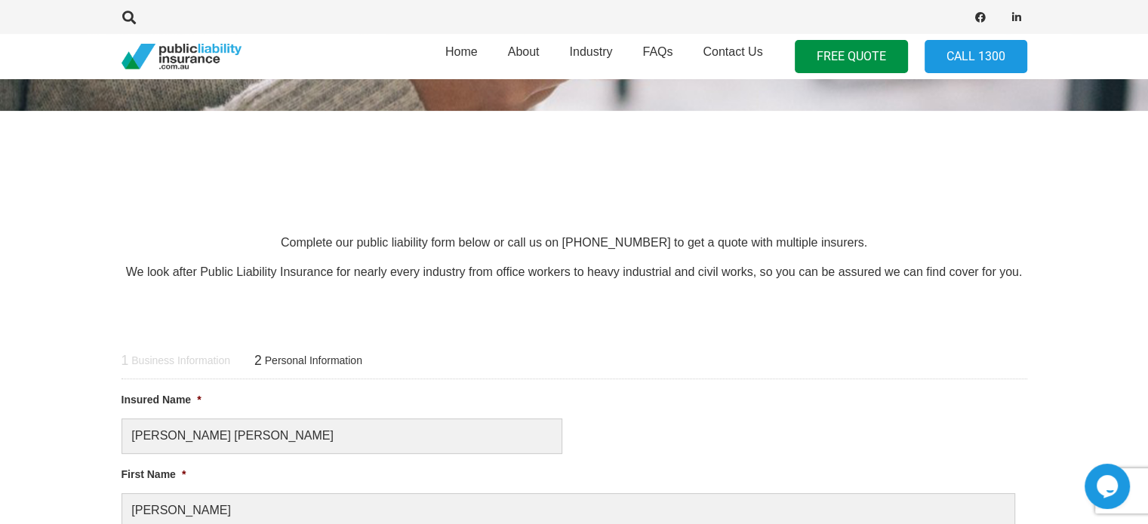
scroll to position [350, 0]
